Goal: Navigation & Orientation: Find specific page/section

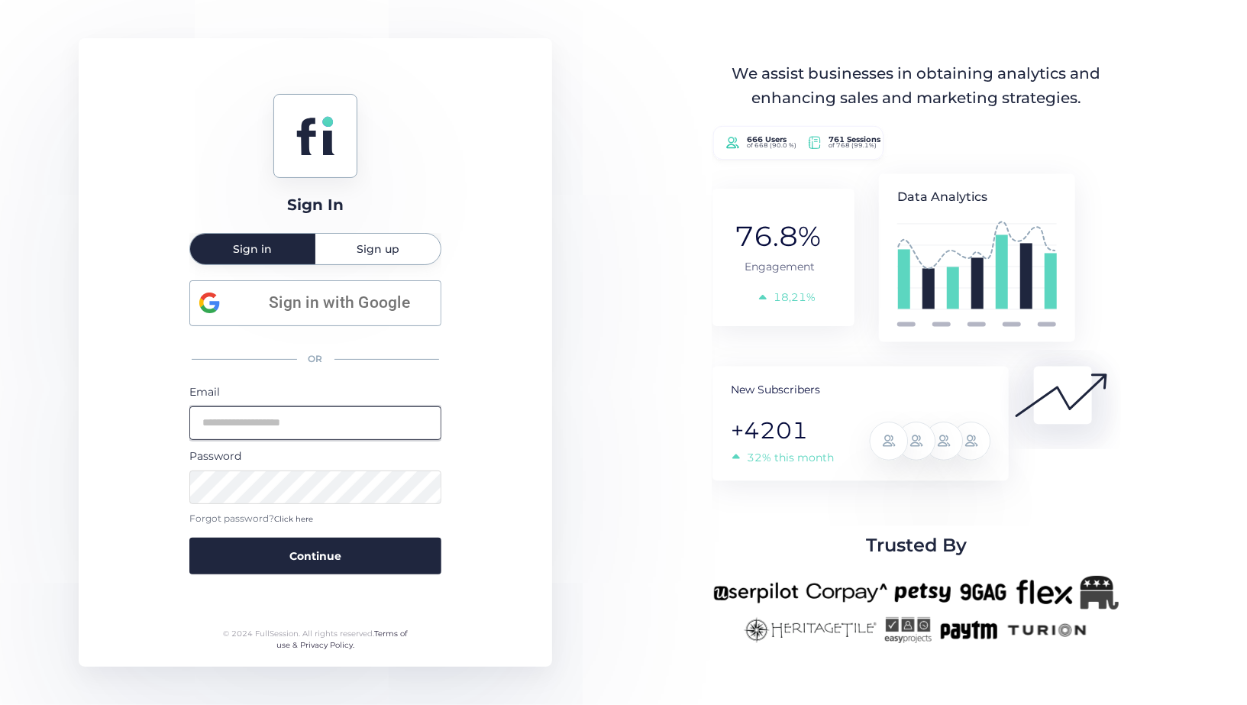
click at [383, 428] on input "email" at bounding box center [315, 423] width 252 height 34
type input "**********"
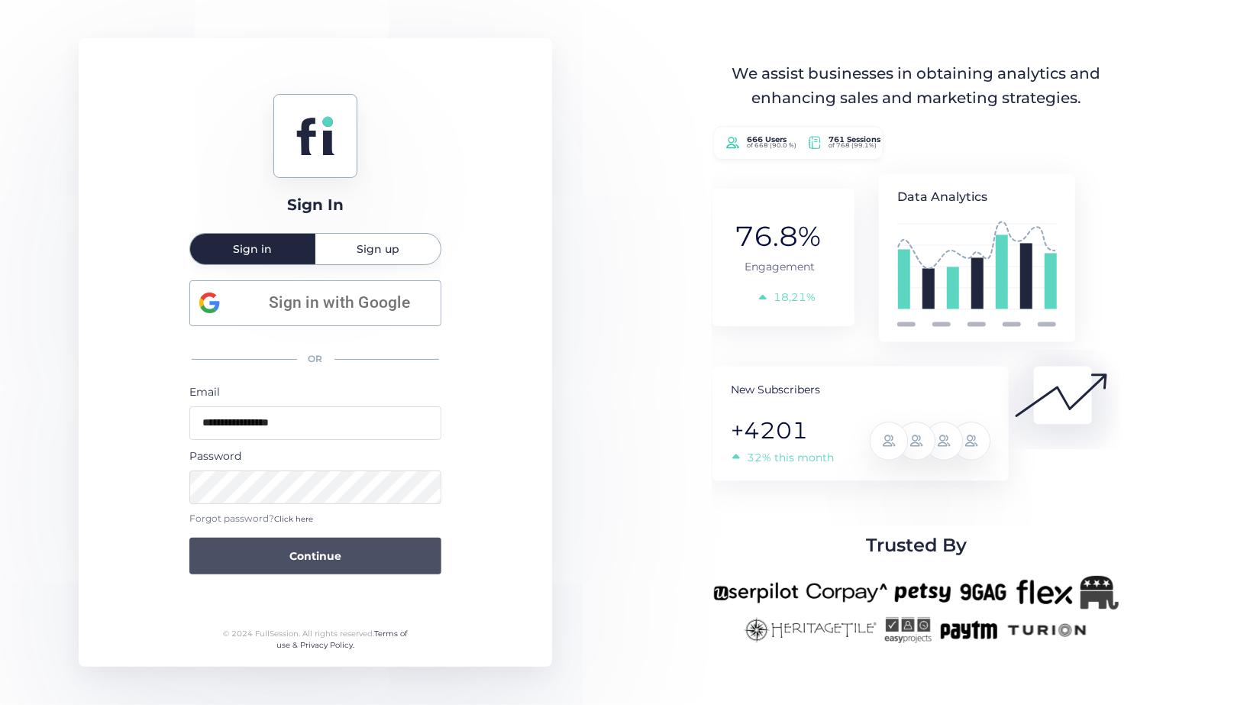
click at [358, 551] on button "Continue" at bounding box center [315, 555] width 252 height 37
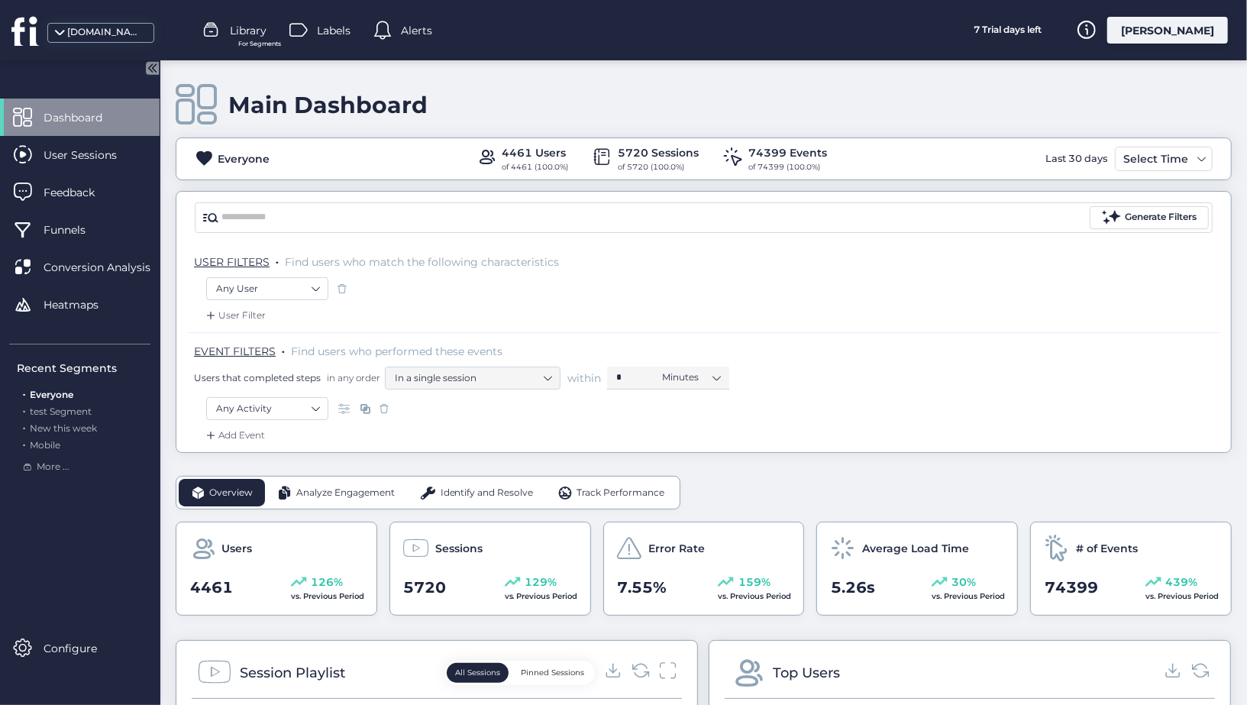
click at [102, 28] on div "[DOMAIN_NAME]" at bounding box center [105, 32] width 76 height 15
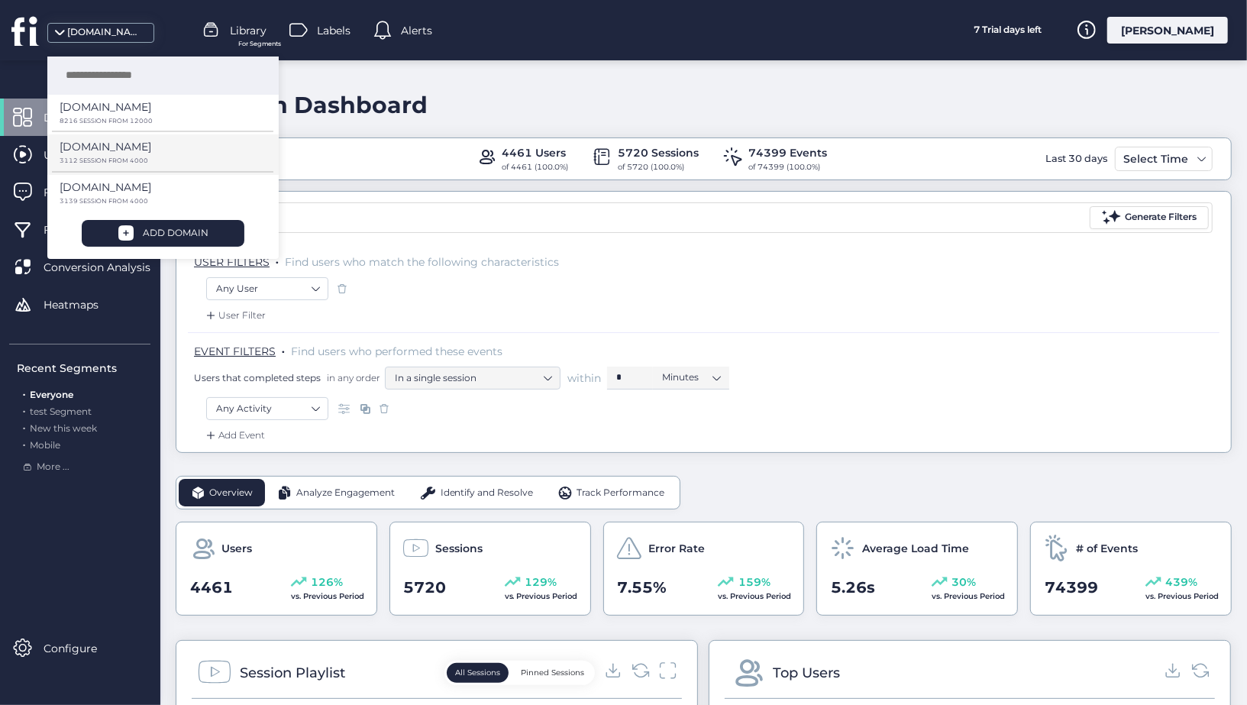
click at [157, 149] on div "[DOMAIN_NAME]" at bounding box center [157, 151] width 195 height 27
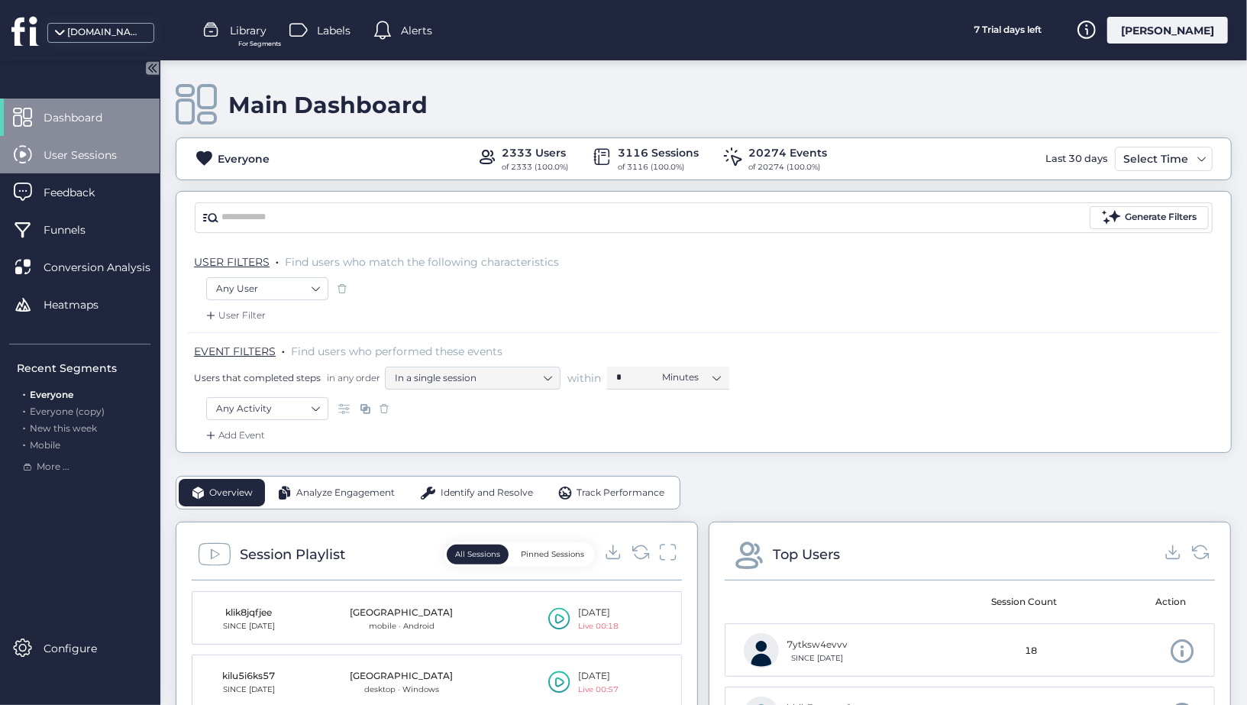
click at [93, 156] on span "User Sessions" at bounding box center [92, 155] width 96 height 17
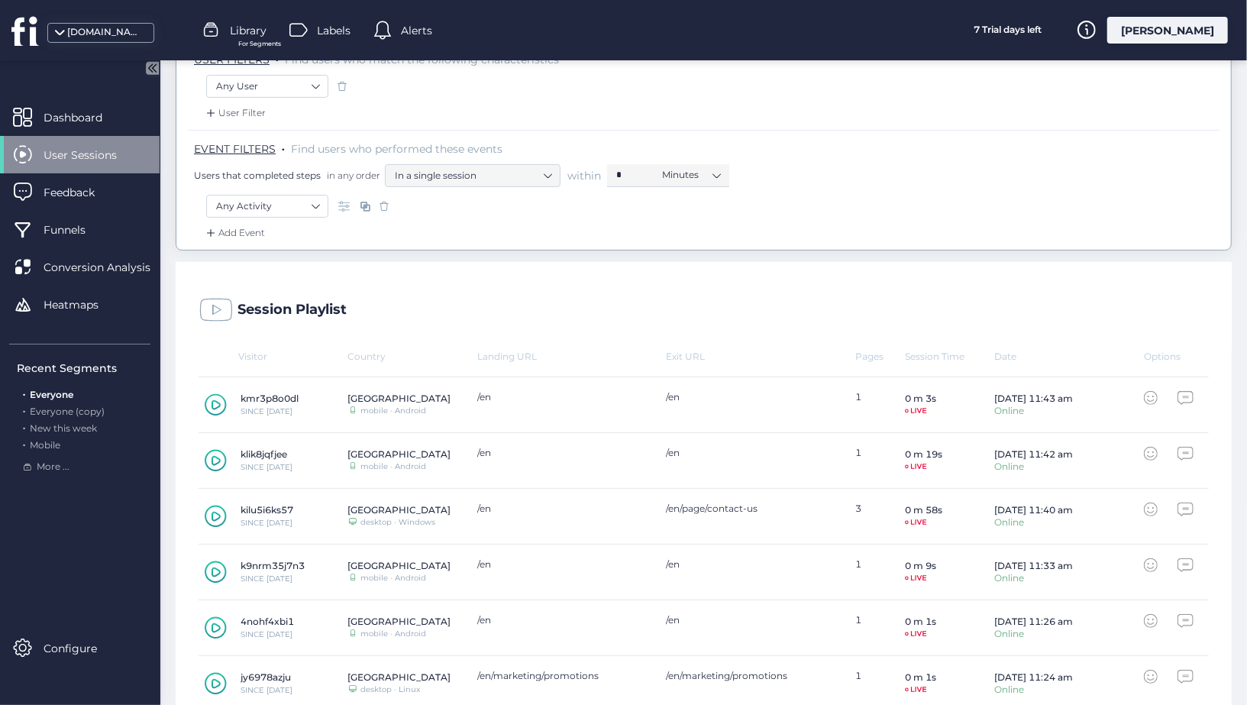
scroll to position [486, 0]
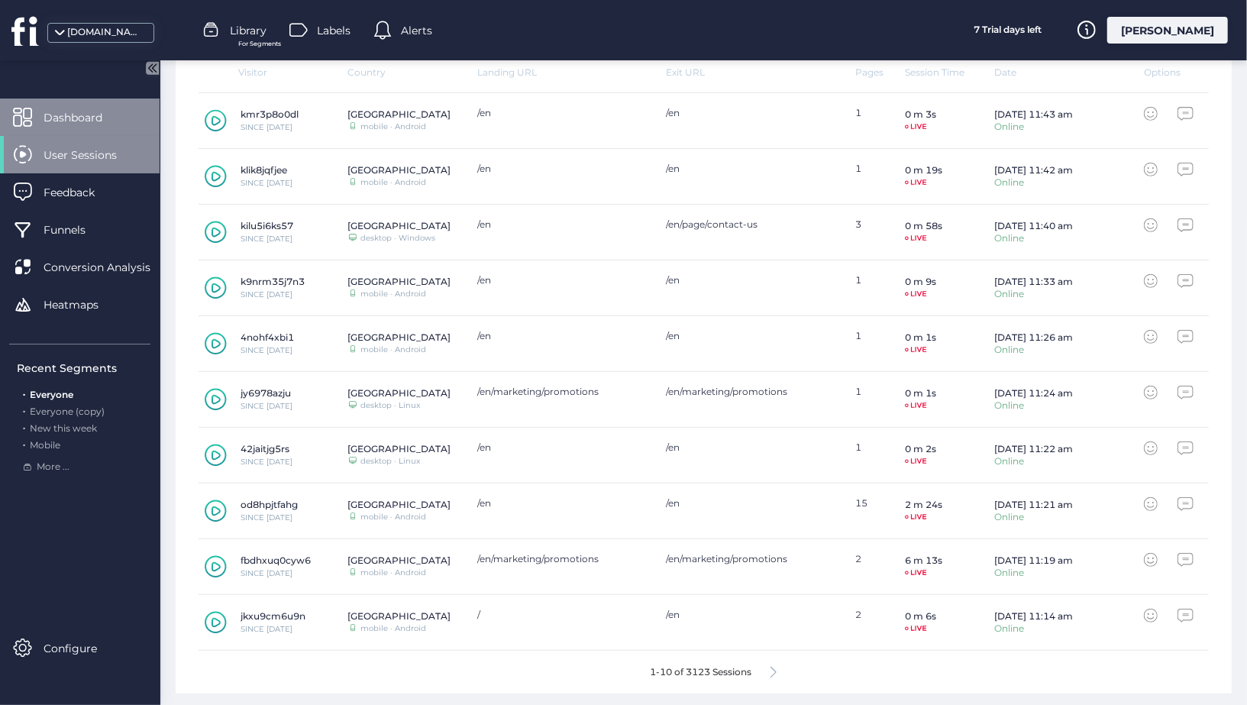
click at [136, 122] on div "Dashboard" at bounding box center [80, 116] width 160 height 37
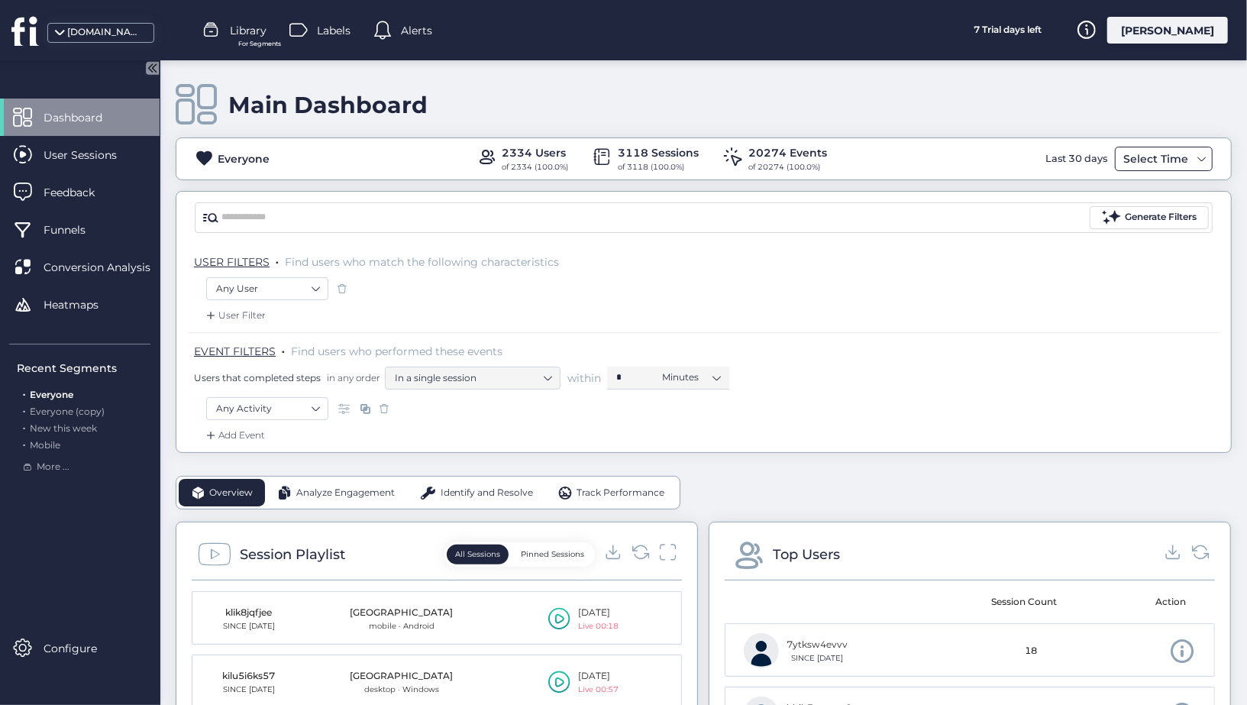
click at [1164, 162] on div "Select Time" at bounding box center [1155, 159] width 73 height 18
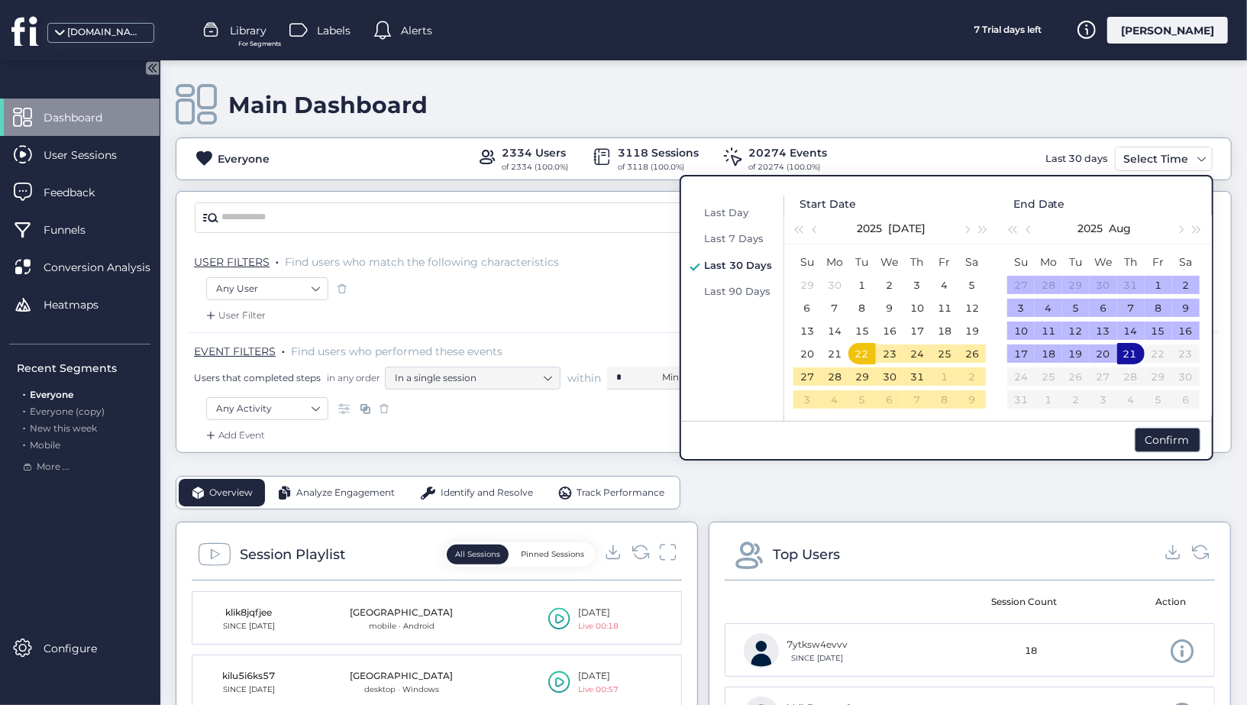
click at [1136, 353] on div "21" at bounding box center [1129, 353] width 18 height 18
click at [718, 212] on span "Last Day" at bounding box center [726, 212] width 44 height 12
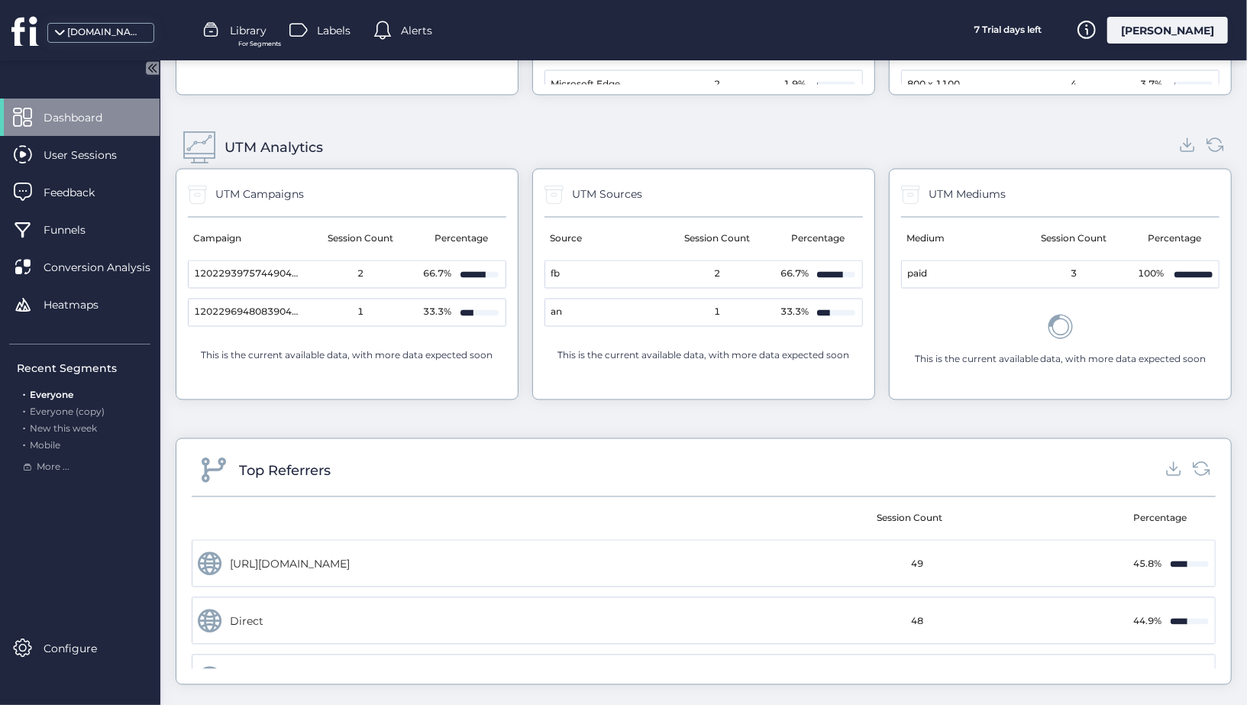
scroll to position [1757, 0]
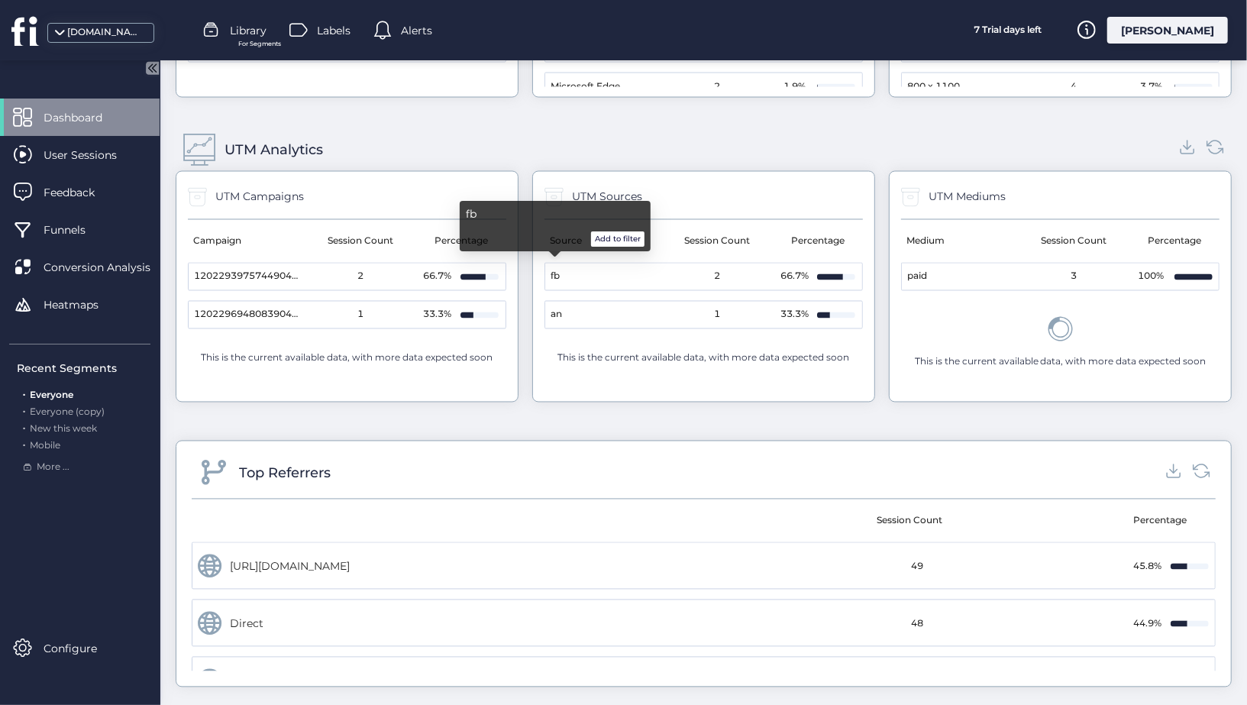
click at [551, 269] on span "fb" at bounding box center [554, 276] width 9 height 15
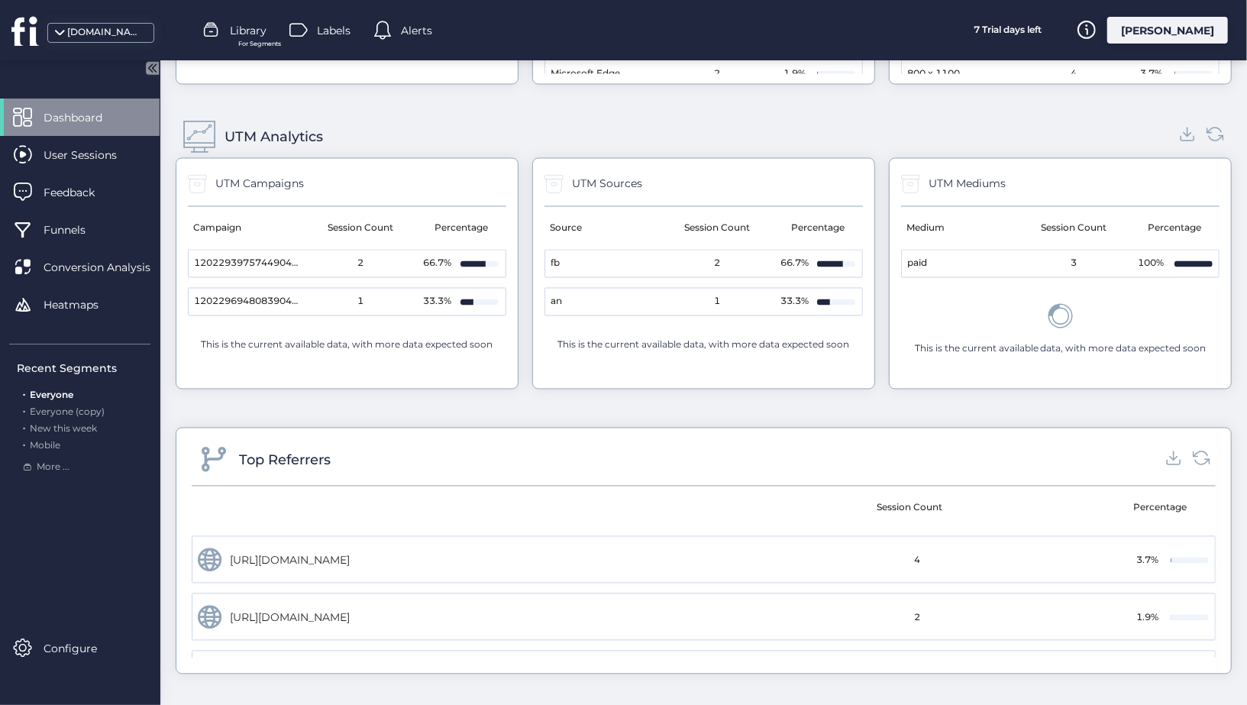
scroll to position [0, 0]
